Goal: Information Seeking & Learning: Stay updated

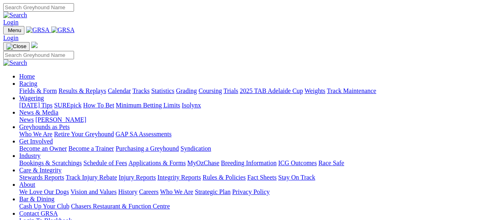
click at [37, 80] on link "Racing" at bounding box center [28, 83] width 18 height 7
click at [88, 87] on link "Results & Replays" at bounding box center [82, 90] width 48 height 7
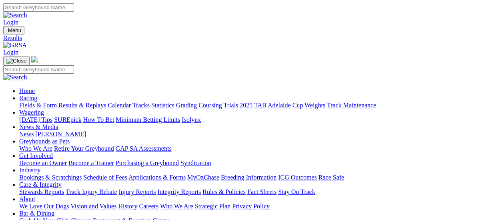
scroll to position [40, 0]
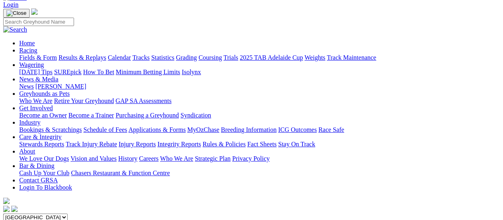
scroll to position [40, 0]
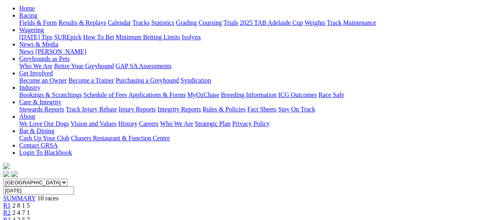
scroll to position [80, 0]
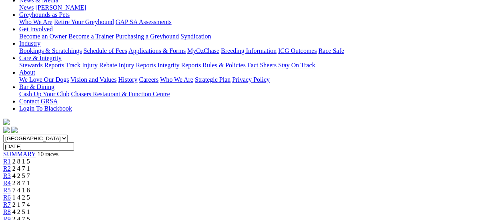
scroll to position [120, 0]
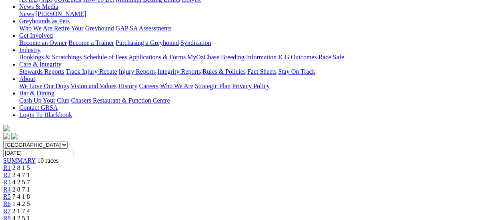
click at [11, 207] on span "R7" at bounding box center [7, 210] width 8 height 7
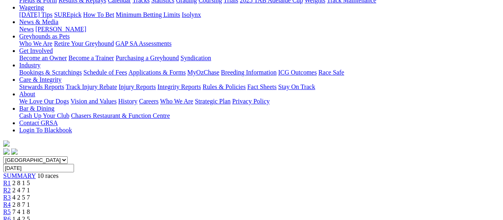
scroll to position [80, 0]
